Goal: Complete application form

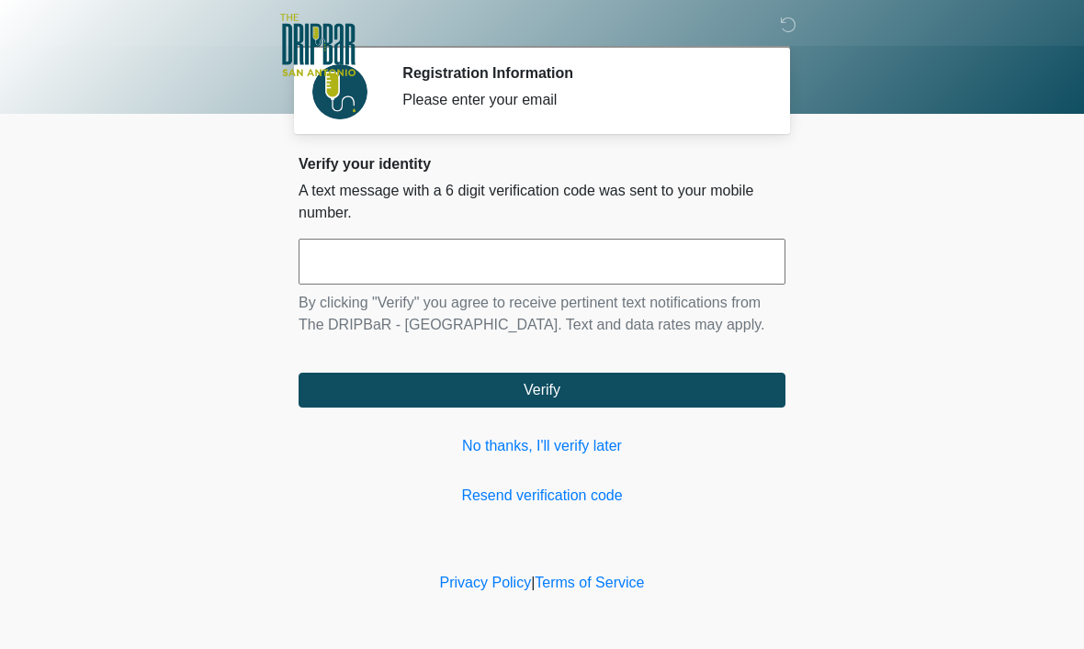
scroll to position [1, 0]
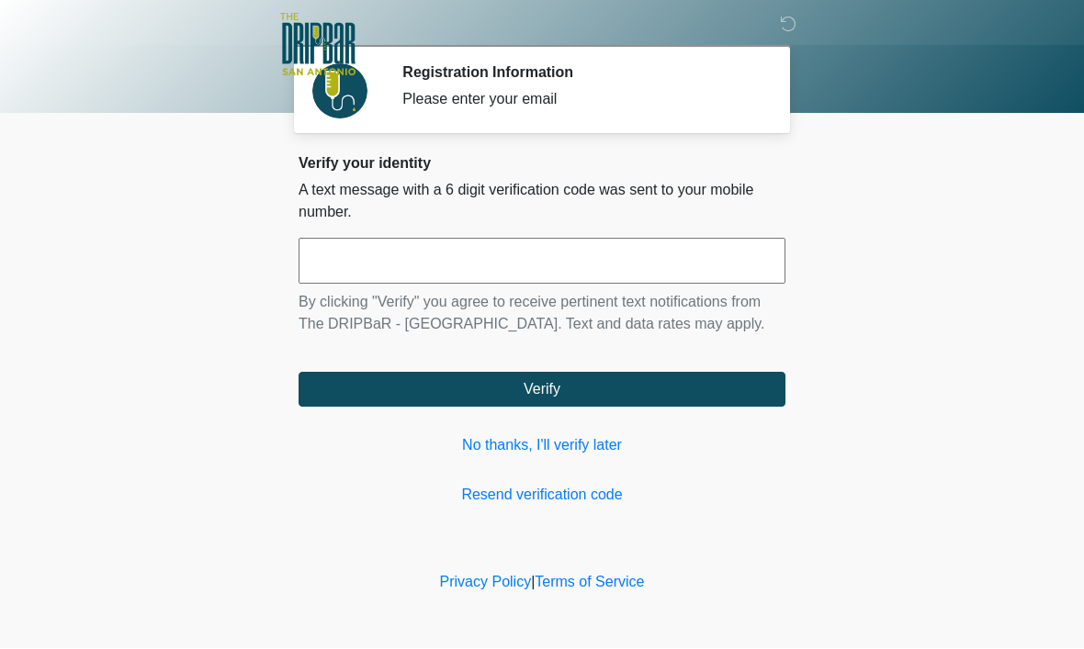
click at [759, 275] on input "text" at bounding box center [541, 262] width 487 height 46
type input "******"
click at [688, 408] on button "Verify" at bounding box center [541, 390] width 487 height 35
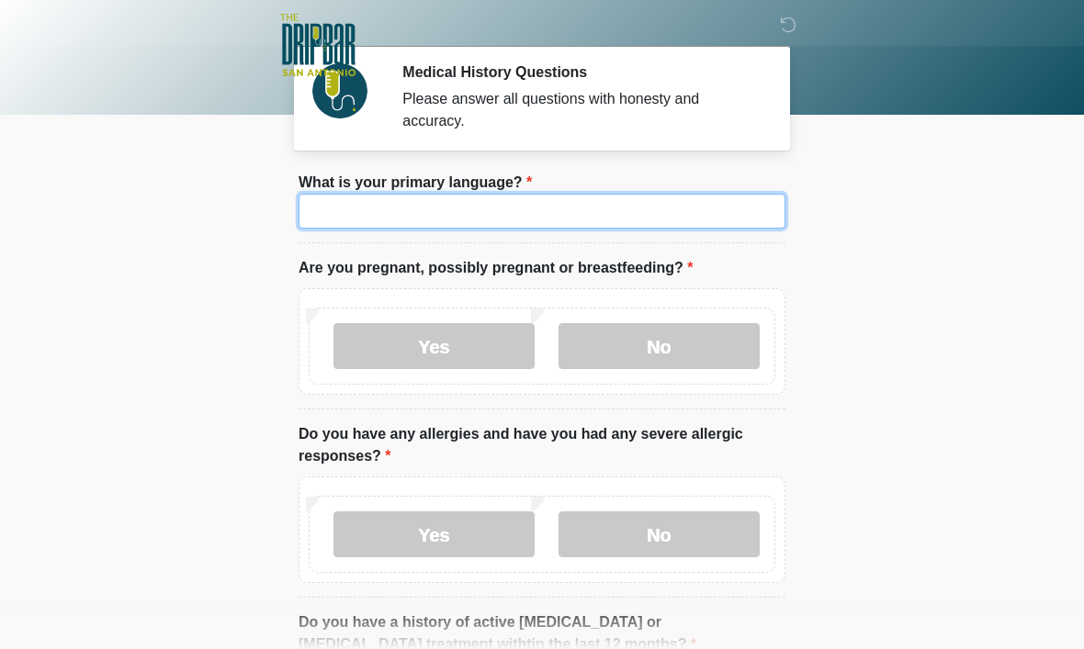
click at [714, 223] on input "What is your primary language?" at bounding box center [541, 211] width 487 height 35
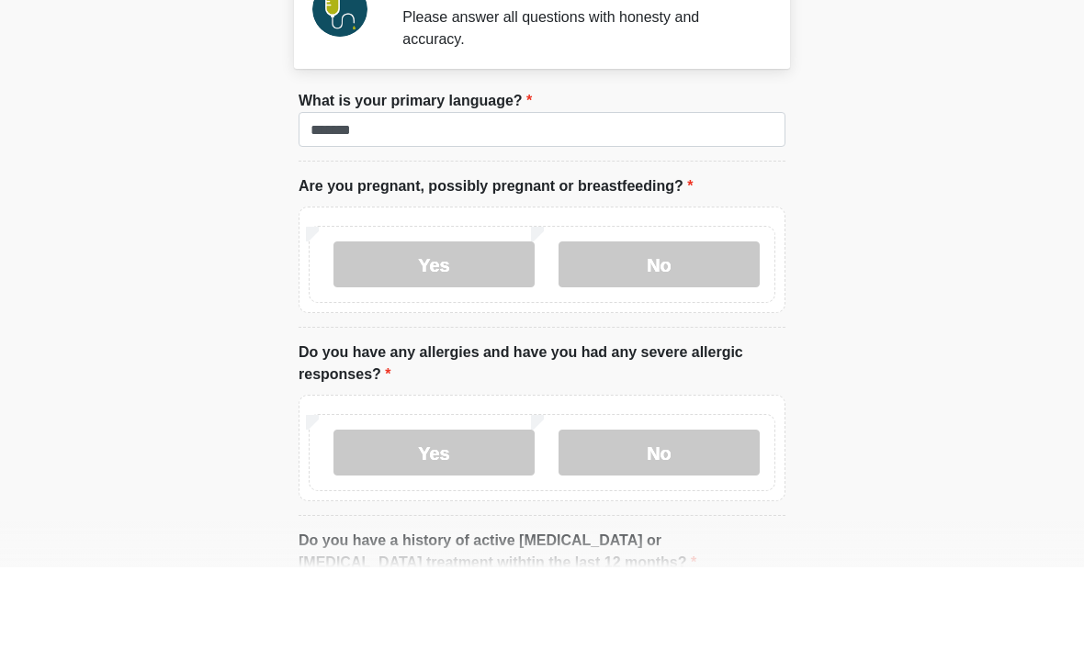
scroll to position [82, 0]
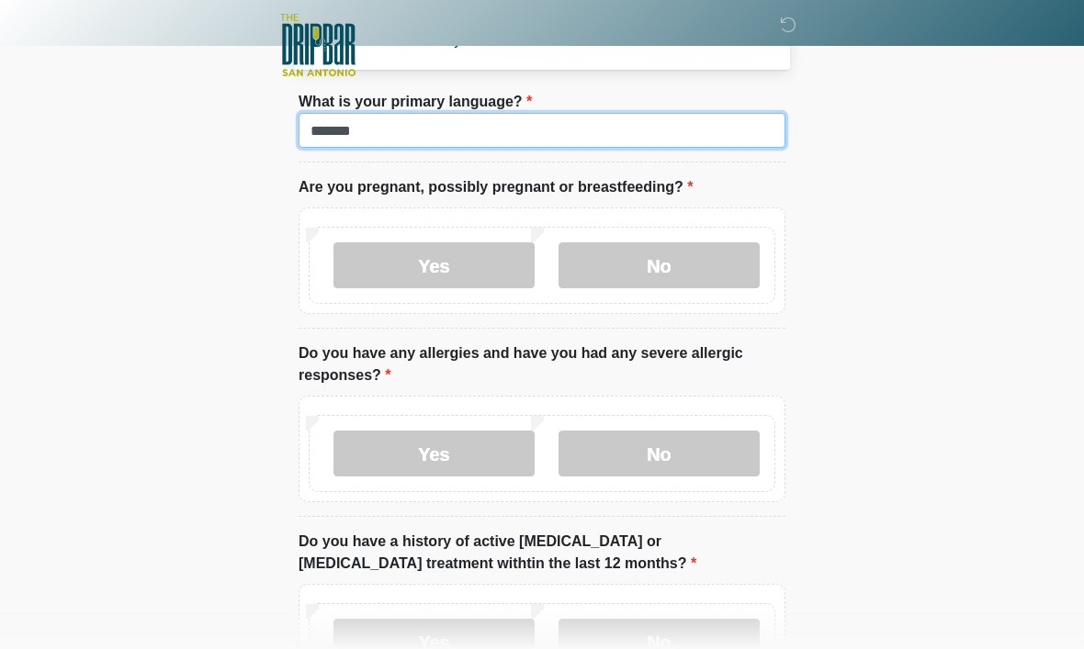
type input "*******"
click at [723, 276] on label "No" at bounding box center [658, 265] width 201 height 46
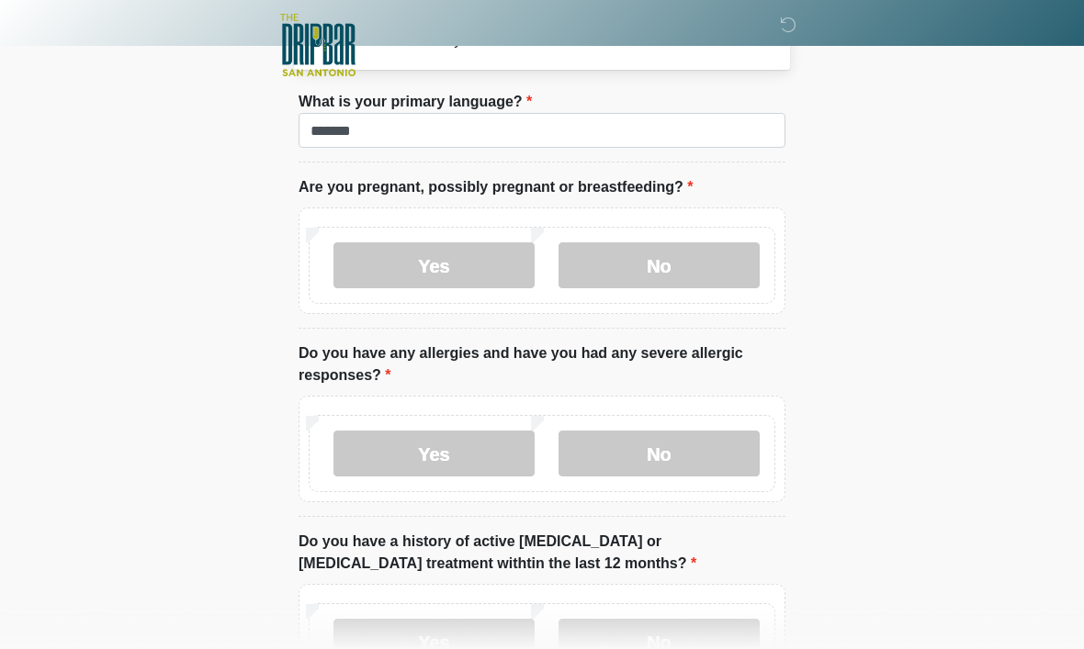
click at [723, 453] on label "No" at bounding box center [658, 454] width 201 height 46
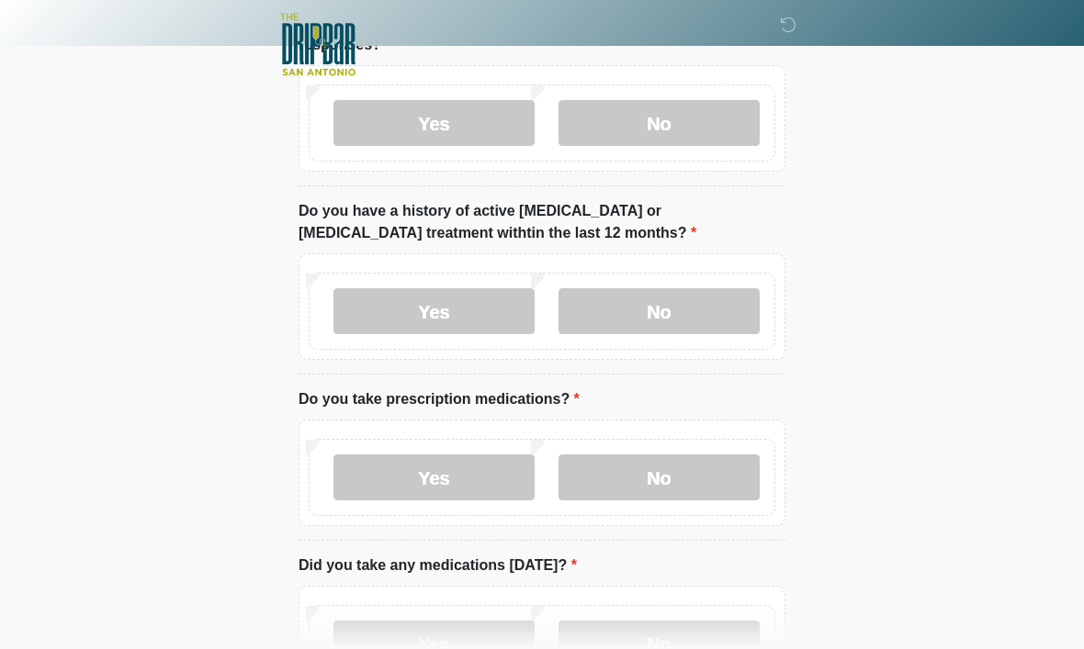
scroll to position [412, 0]
click at [731, 314] on label "No" at bounding box center [658, 311] width 201 height 46
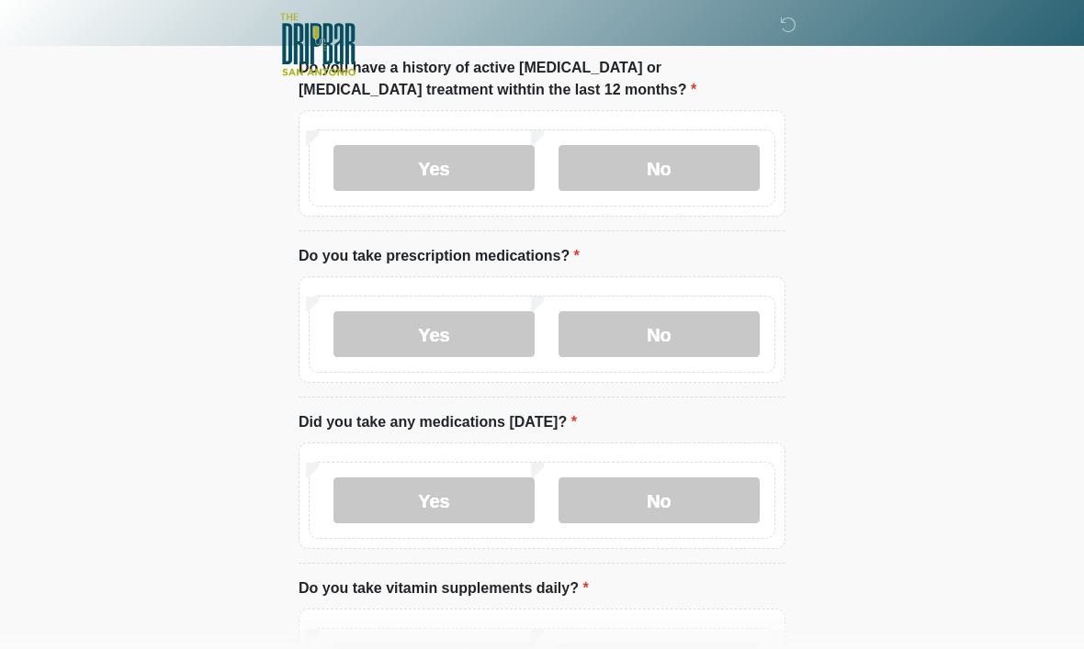
click at [476, 345] on label "Yes" at bounding box center [433, 335] width 201 height 46
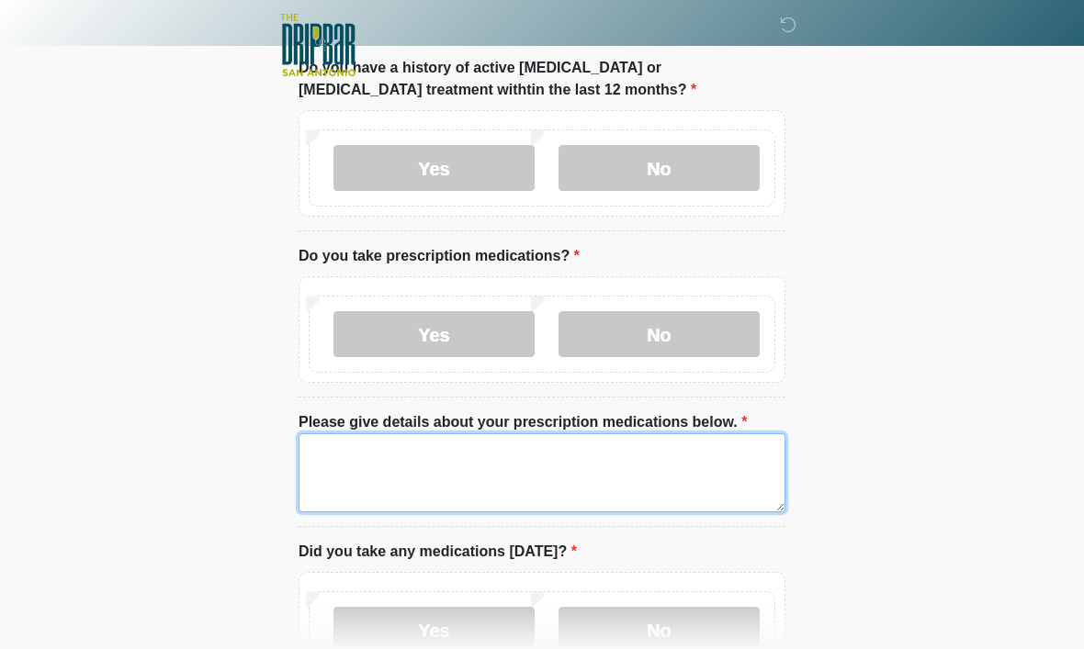
click at [486, 476] on textarea "Please give details about your prescription medications below." at bounding box center [541, 472] width 487 height 79
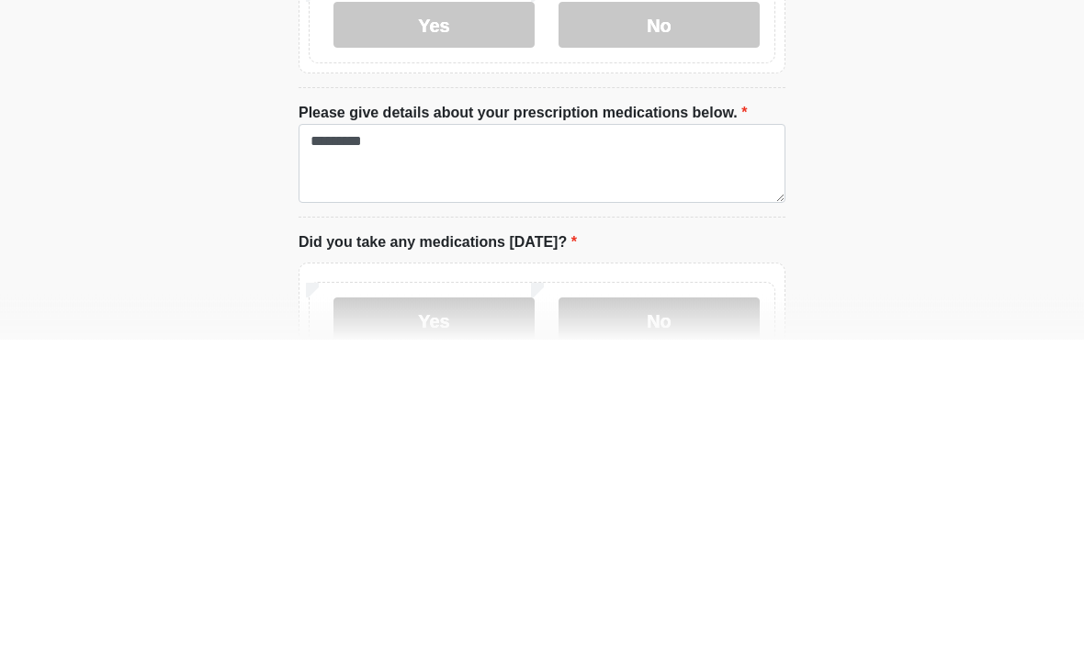
scroll to position [865, 0]
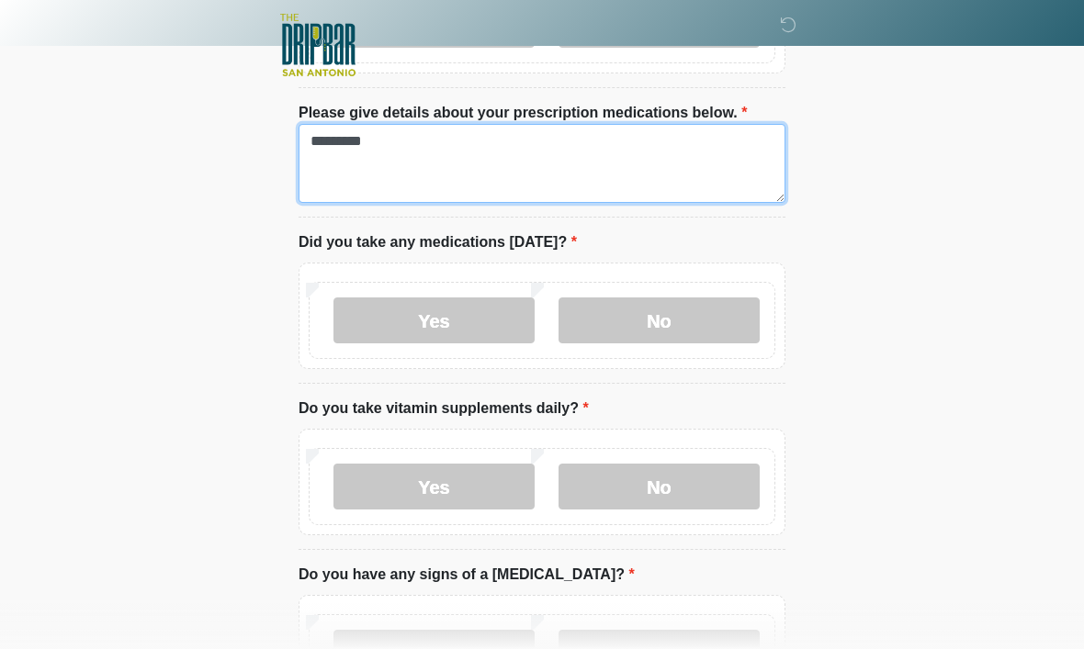
type textarea "*********"
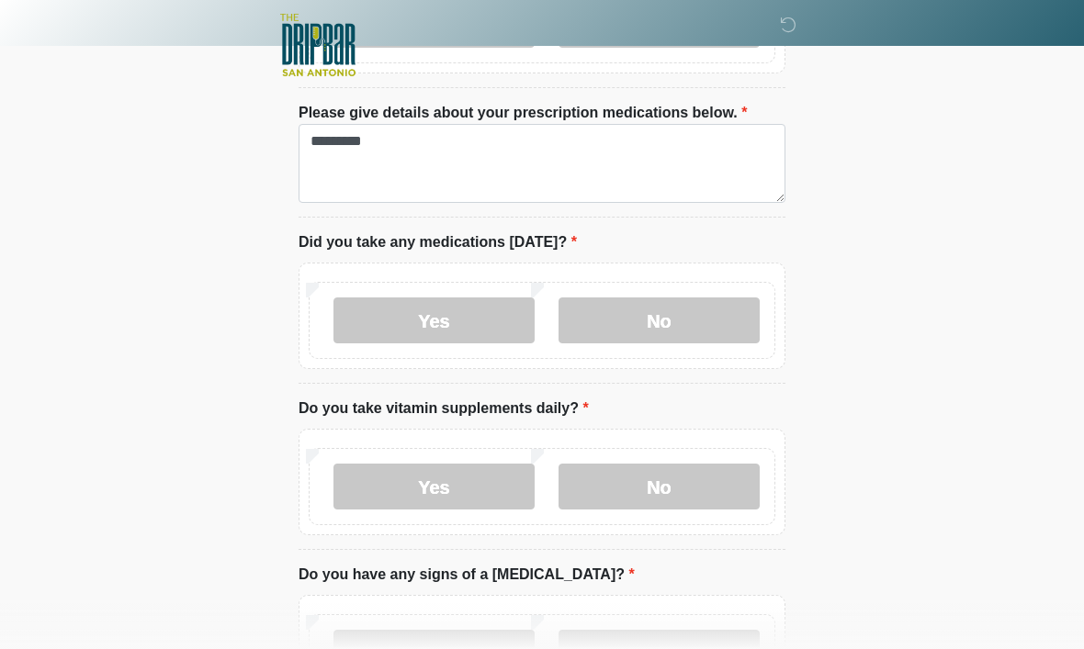
click at [711, 327] on label "No" at bounding box center [658, 321] width 201 height 46
click at [736, 493] on label "No" at bounding box center [658, 487] width 201 height 46
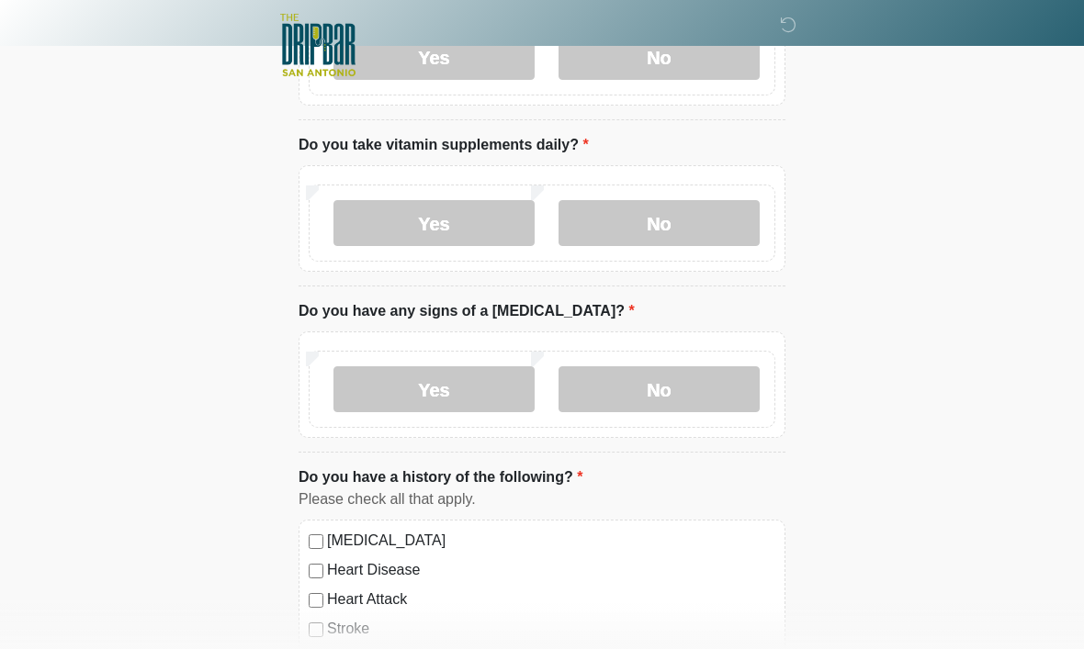
scroll to position [1154, 0]
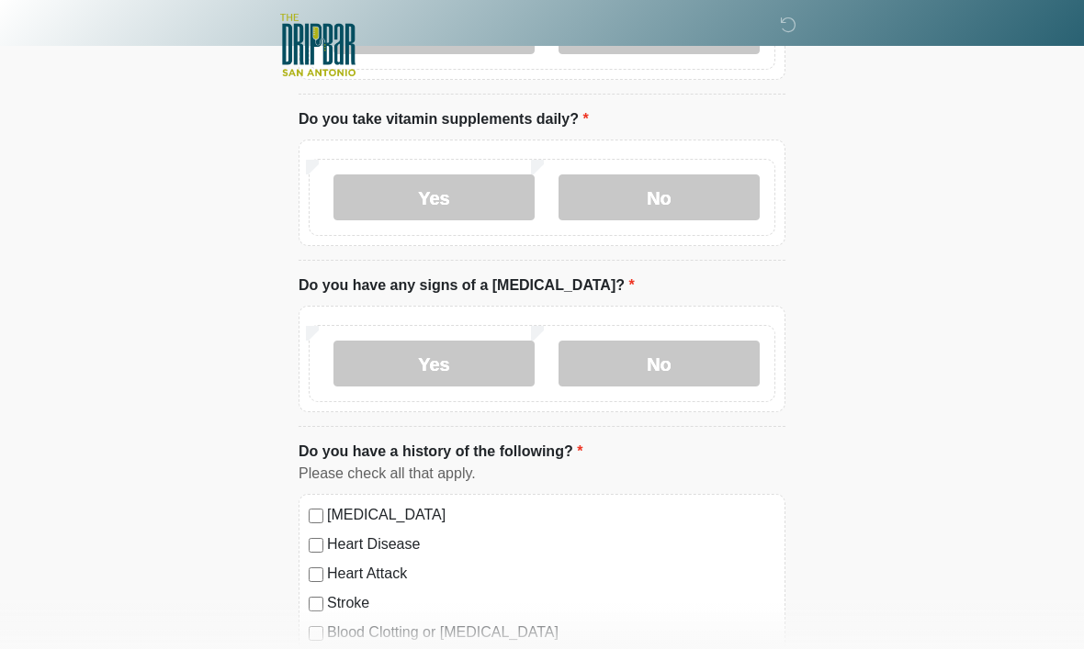
click at [733, 357] on label "No" at bounding box center [658, 364] width 201 height 46
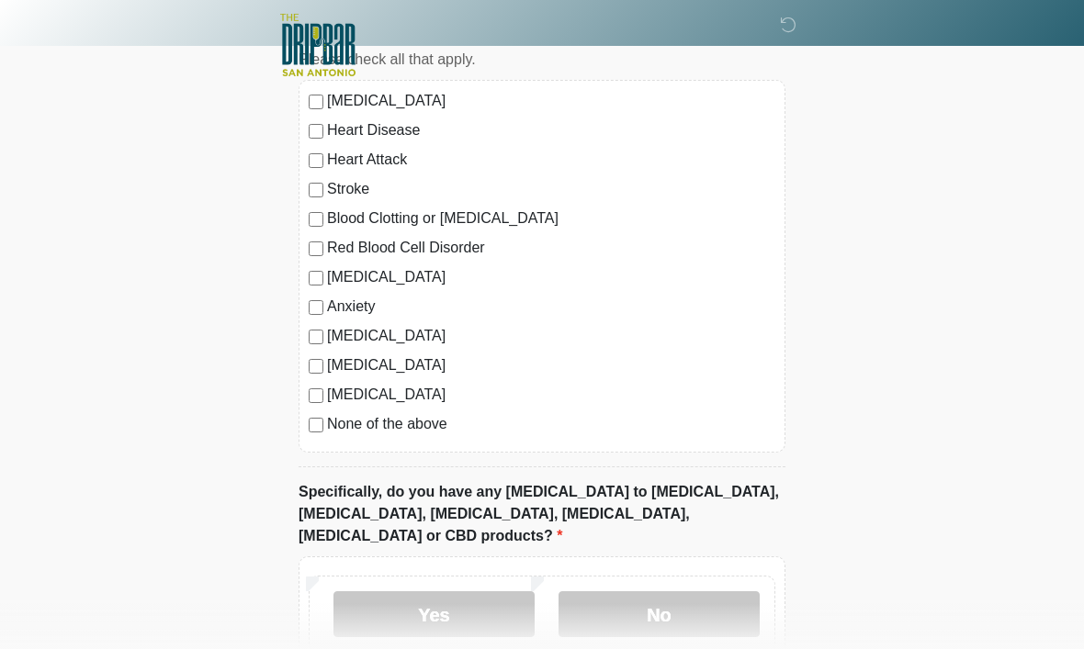
scroll to position [1658, 0]
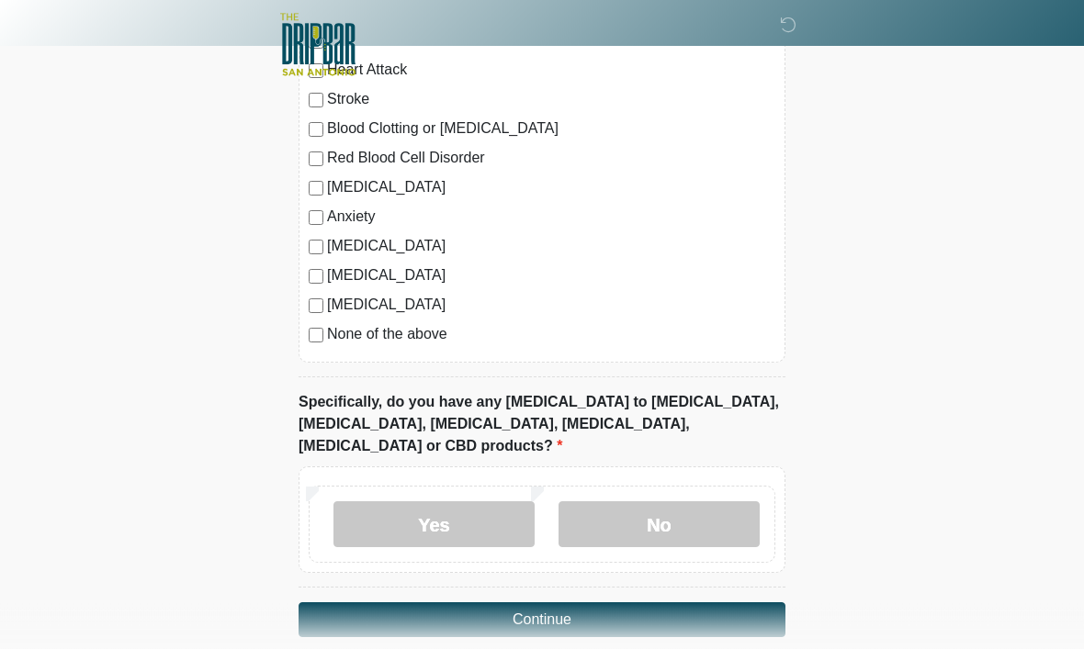
click at [726, 502] on label "No" at bounding box center [658, 525] width 201 height 46
click at [697, 603] on button "Continue" at bounding box center [541, 620] width 487 height 35
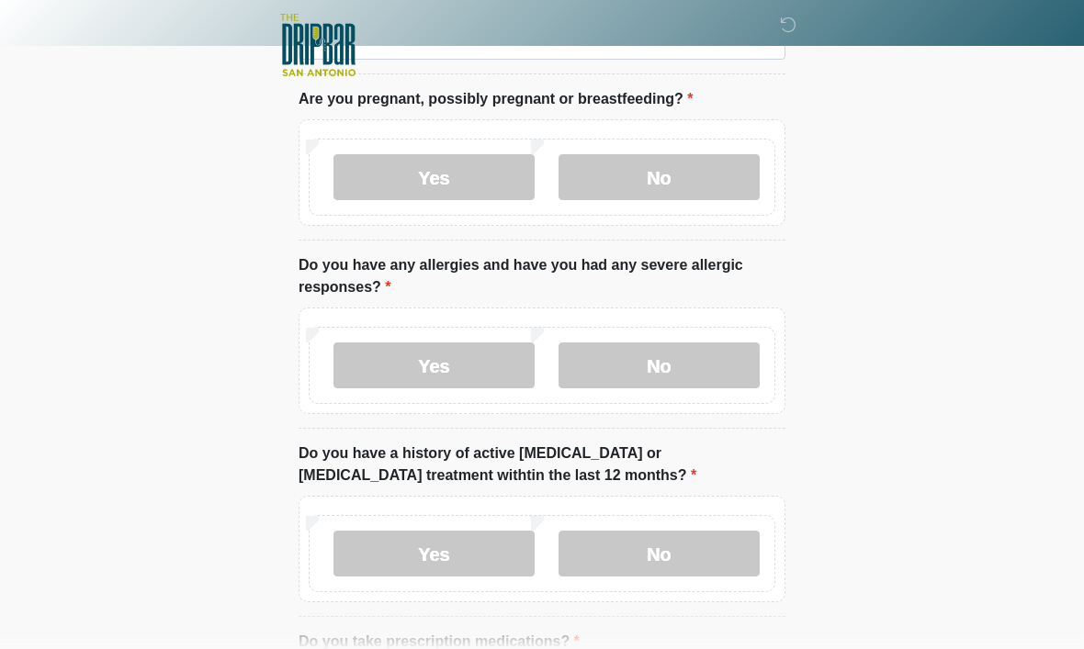
scroll to position [0, 0]
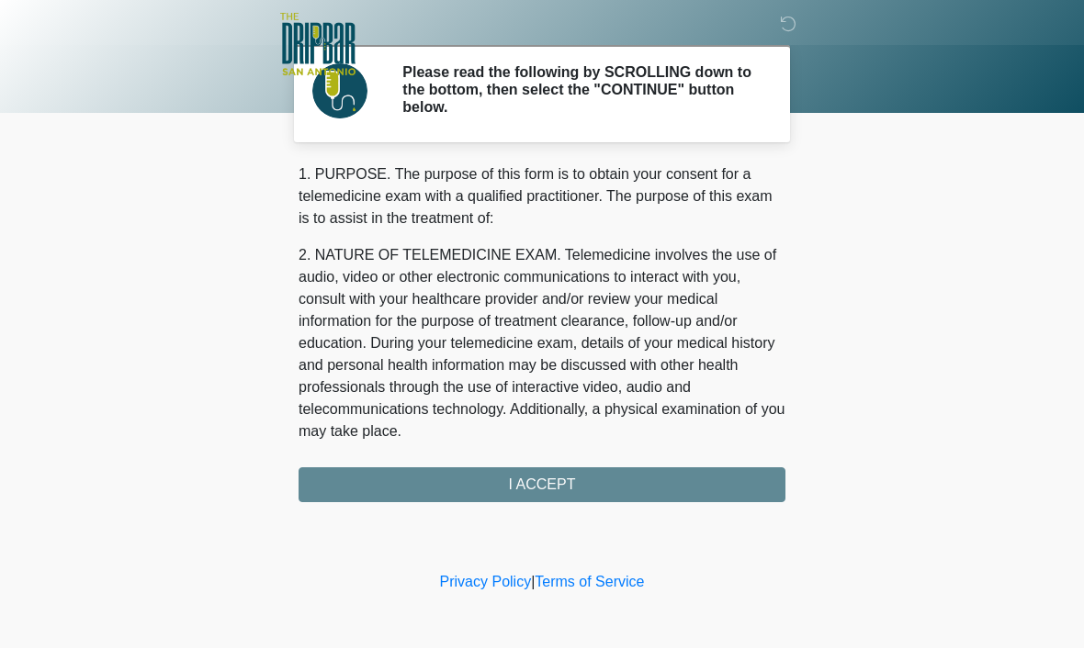
click at [773, 493] on div "1. PURPOSE. The purpose of this form is to obtain your consent for a telemedici…" at bounding box center [541, 333] width 487 height 339
click at [741, 477] on div "1. PURPOSE. The purpose of this form is to obtain your consent for a telemedici…" at bounding box center [541, 333] width 487 height 339
click at [710, 503] on div "‎ ‎ ‎ ‎ Please read the following by SCROLLING down to the bottom, then select …" at bounding box center [541, 284] width 551 height 532
click at [535, 492] on div "1. PURPOSE. The purpose of this form is to obtain your consent for a telemedici…" at bounding box center [541, 333] width 487 height 339
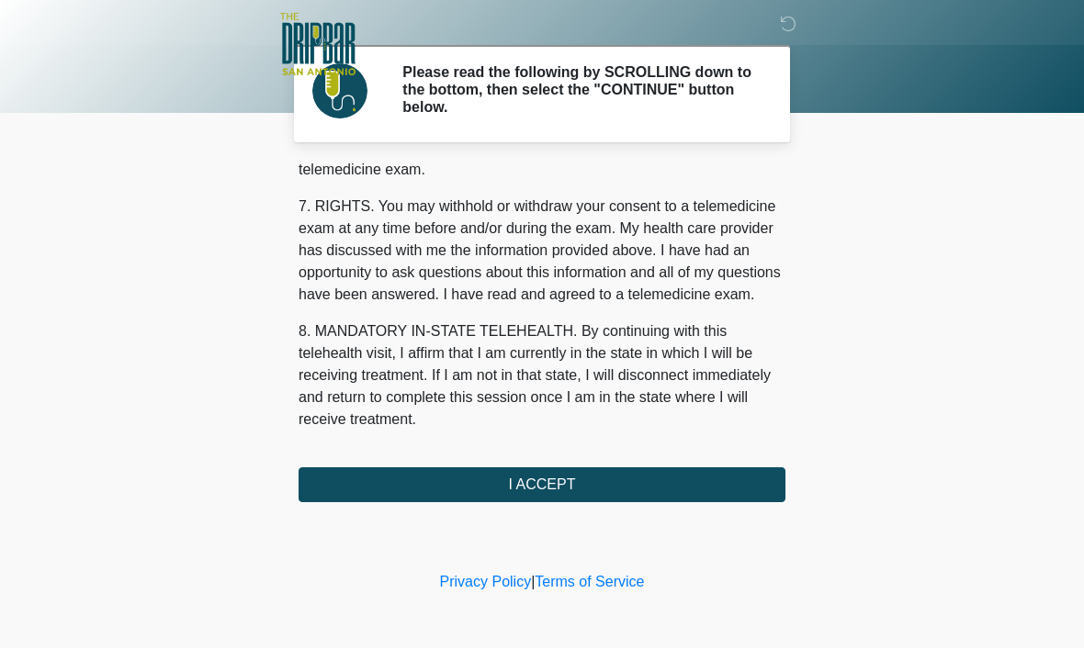
click at [595, 497] on button "I ACCEPT" at bounding box center [541, 485] width 487 height 35
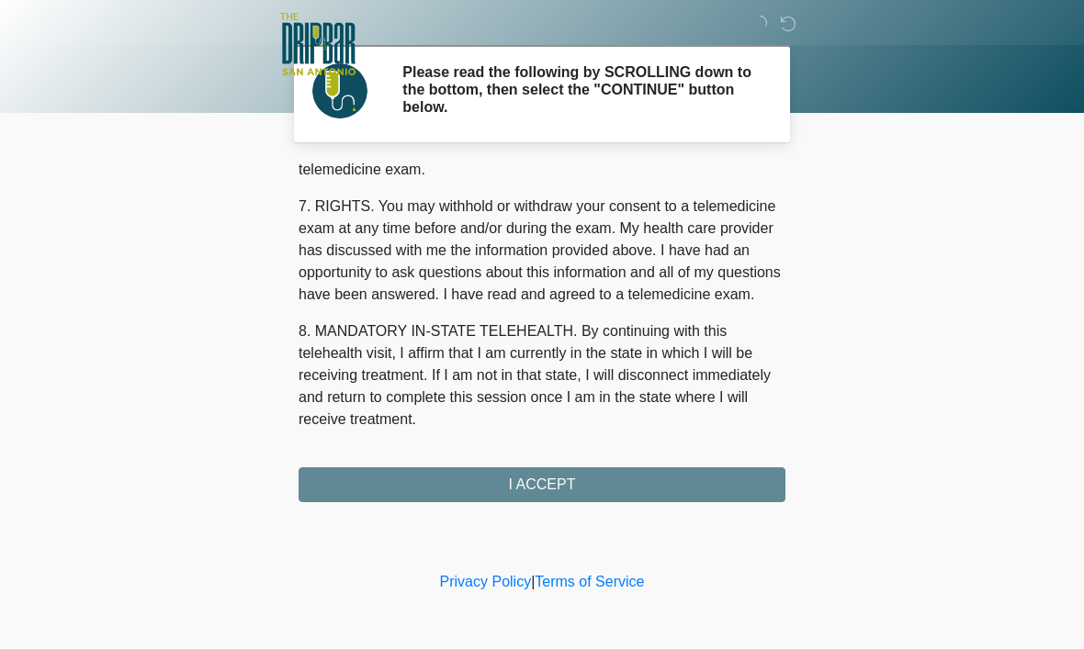
scroll to position [827, 0]
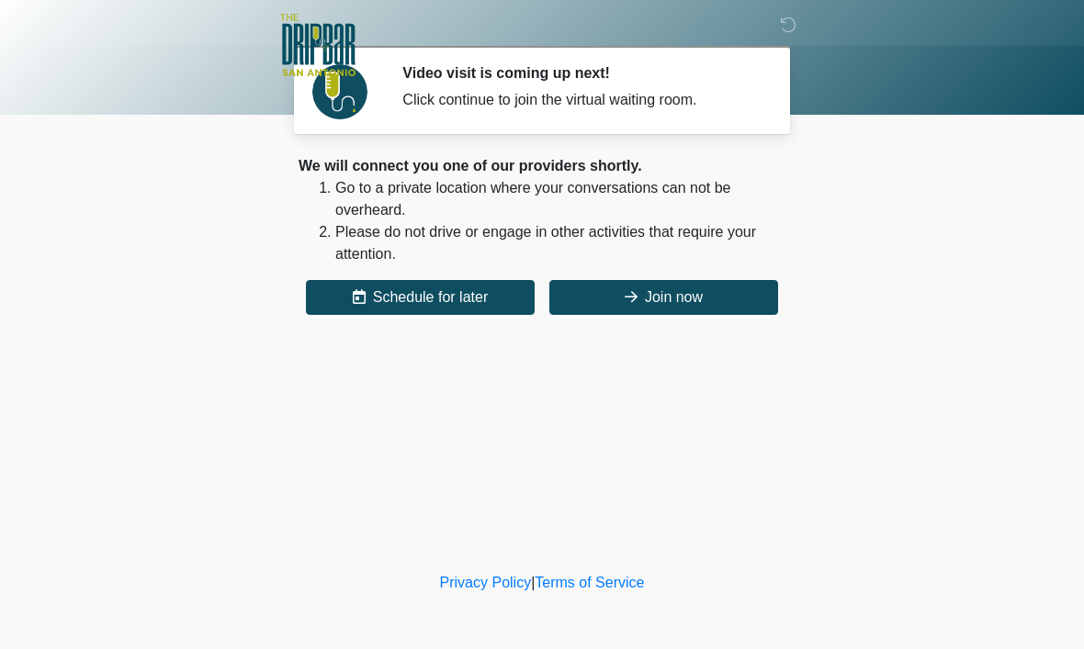
click at [717, 305] on button "Join now" at bounding box center [663, 297] width 229 height 35
